Goal: Check status: Check status

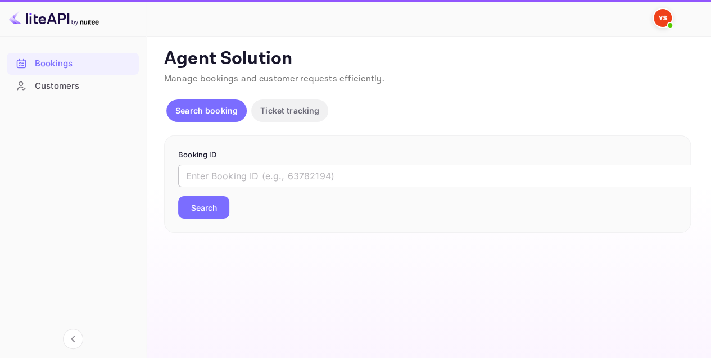
click at [242, 176] on input "text" at bounding box center [459, 176] width 562 height 22
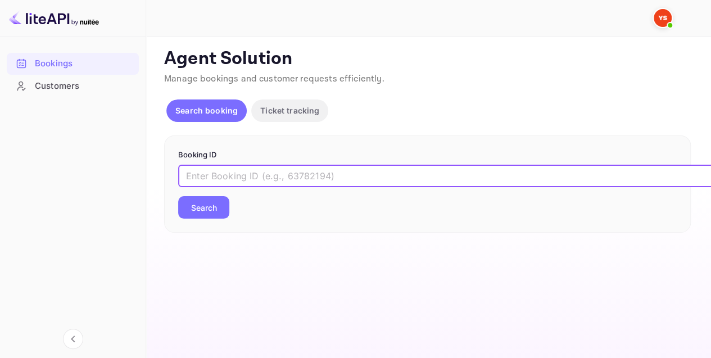
paste input "8899252"
type input "8899252"
click at [216, 200] on button "Search" at bounding box center [203, 207] width 51 height 22
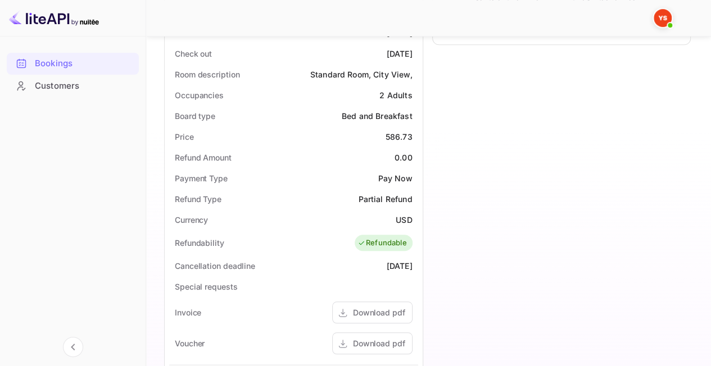
scroll to position [256, 0]
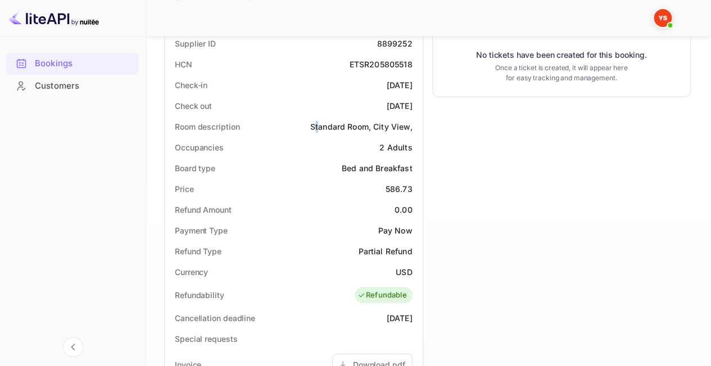
click at [318, 125] on div "Standard Room, City View," at bounding box center [361, 127] width 102 height 12
click at [308, 125] on div "Room description Standard Room, City View," at bounding box center [293, 126] width 249 height 21
drag, startPoint x: 308, startPoint y: 125, endPoint x: 403, endPoint y: 127, distance: 95.6
click at [403, 127] on div "Room description Standard Room, City View," at bounding box center [293, 126] width 249 height 21
copy div "Standard Room, City View"
